Goal: Task Accomplishment & Management: Understand process/instructions

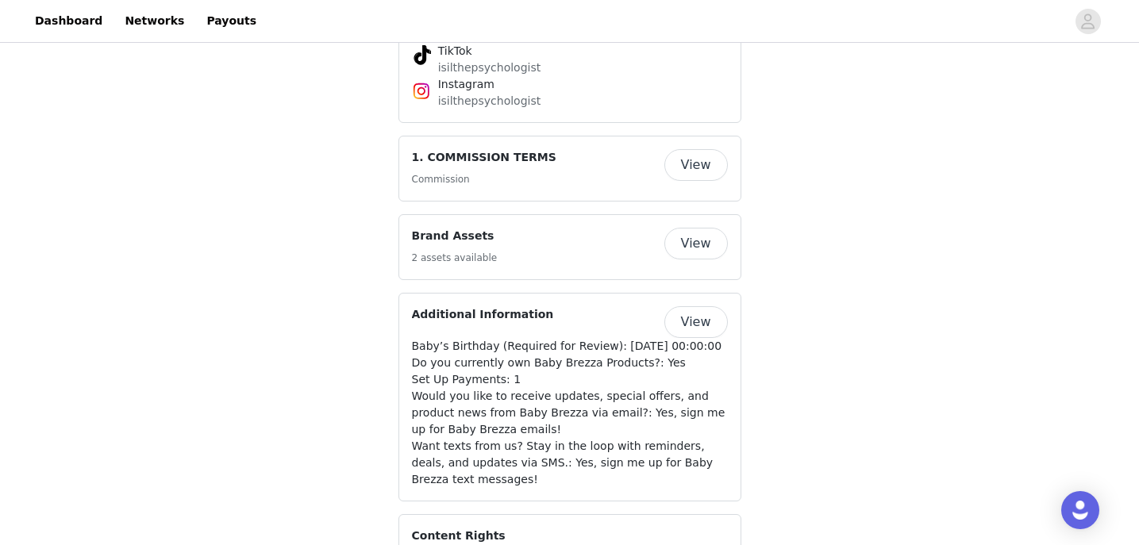
scroll to position [1752, 0]
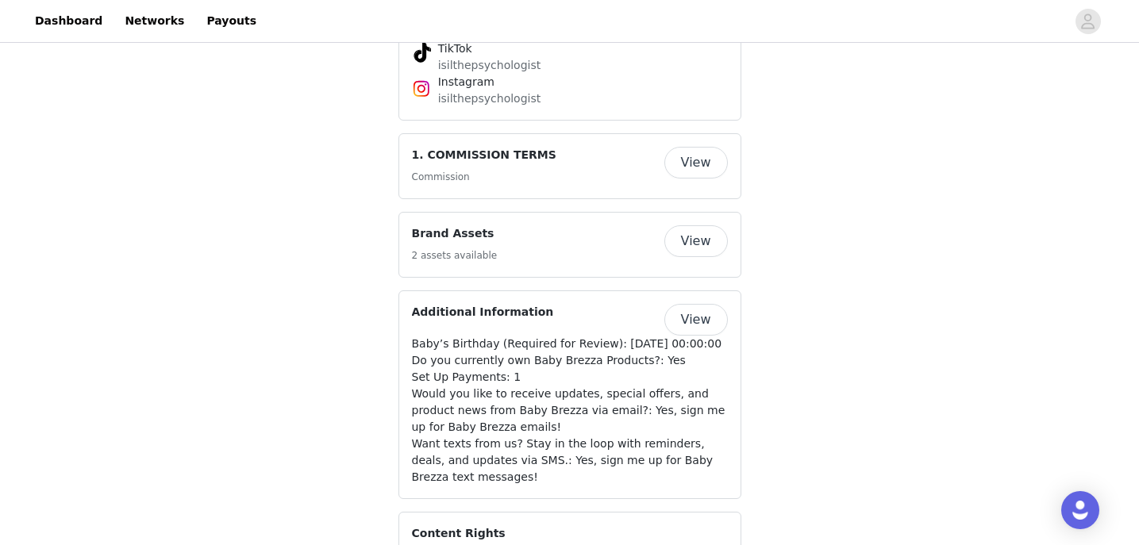
click at [688, 147] on button "View" at bounding box center [696, 163] width 64 height 32
